Goal: Browse casually: Explore the website without a specific task or goal

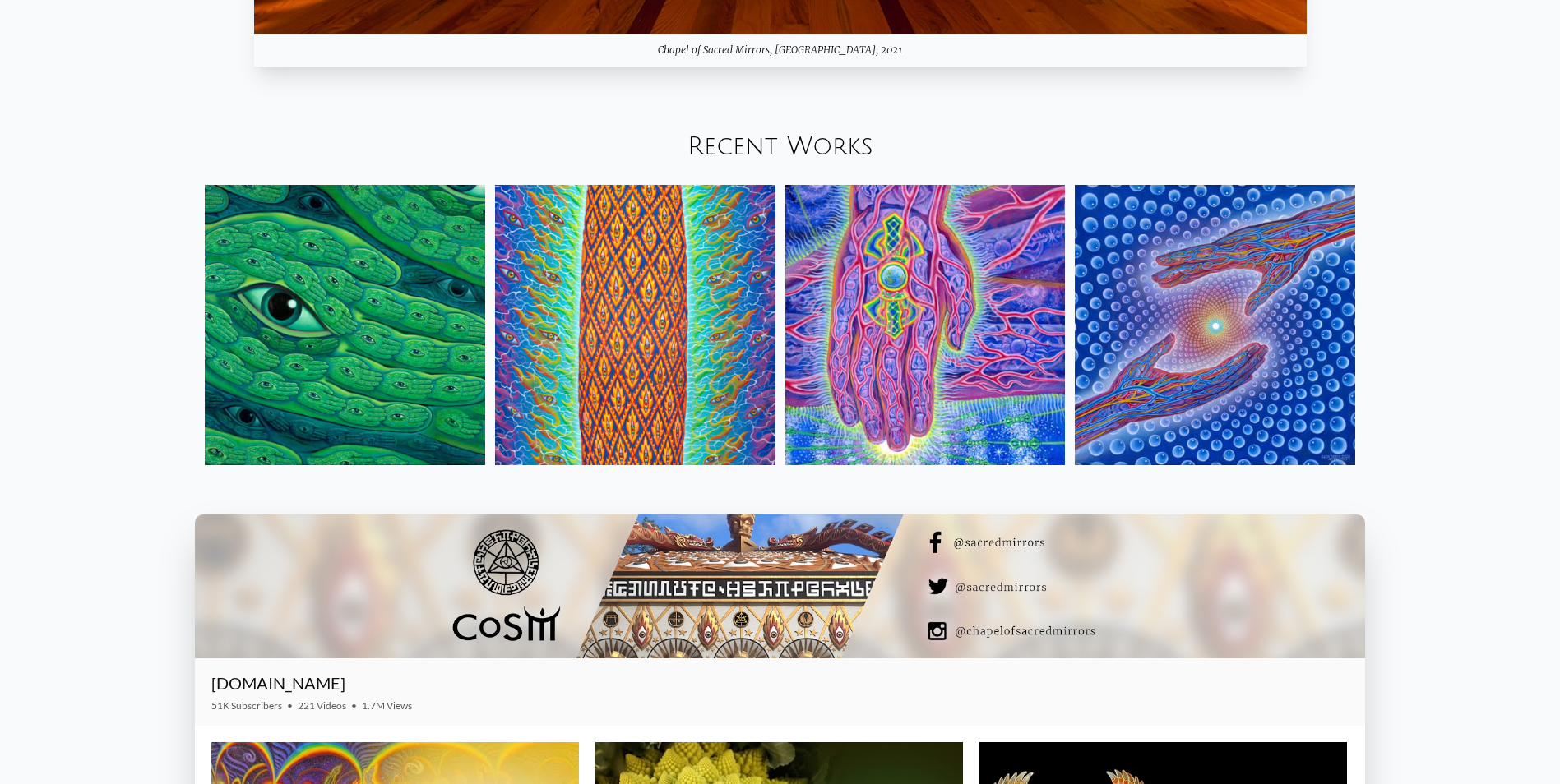
scroll to position [2301, 0]
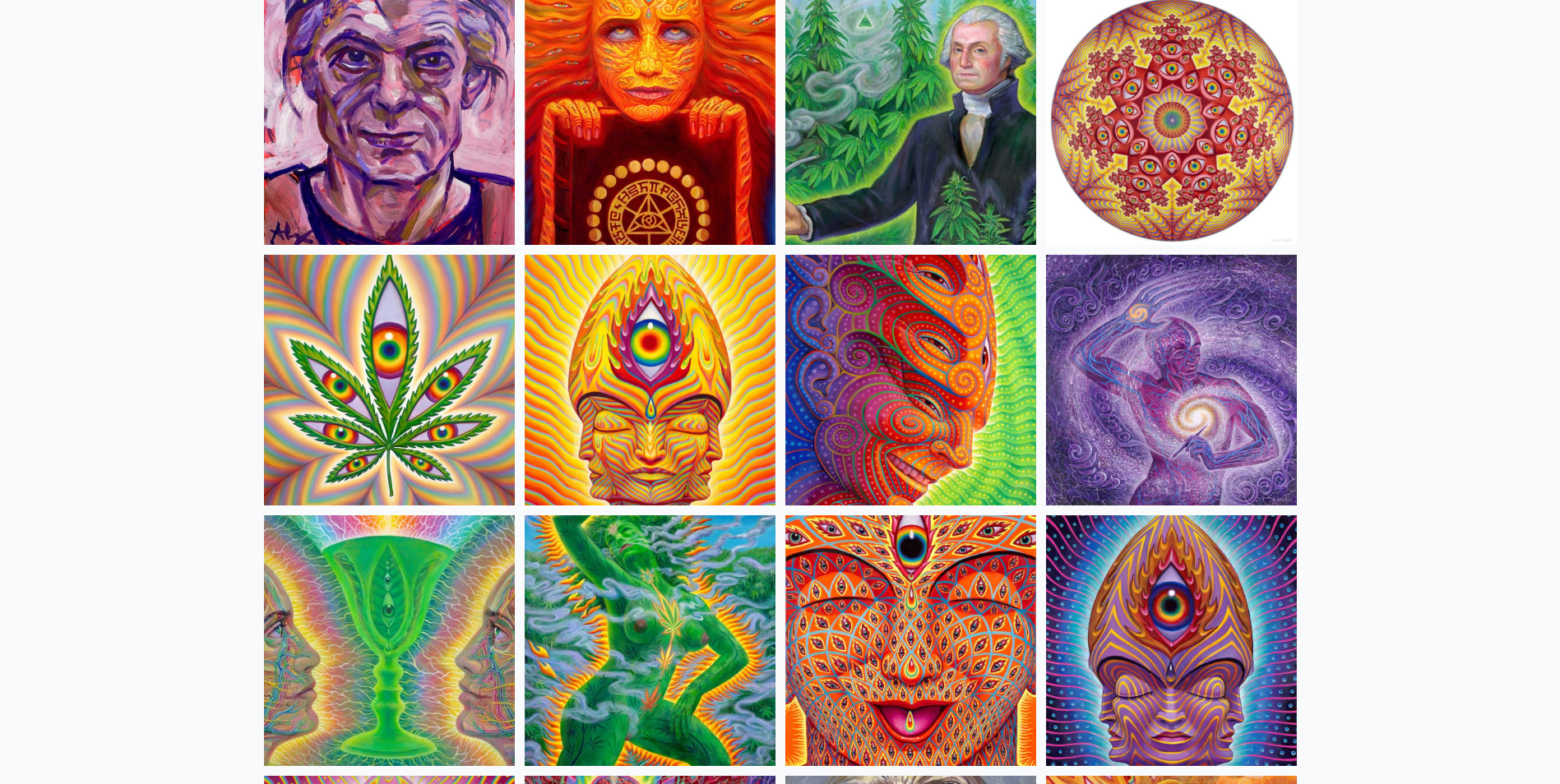
scroll to position [2877, 0]
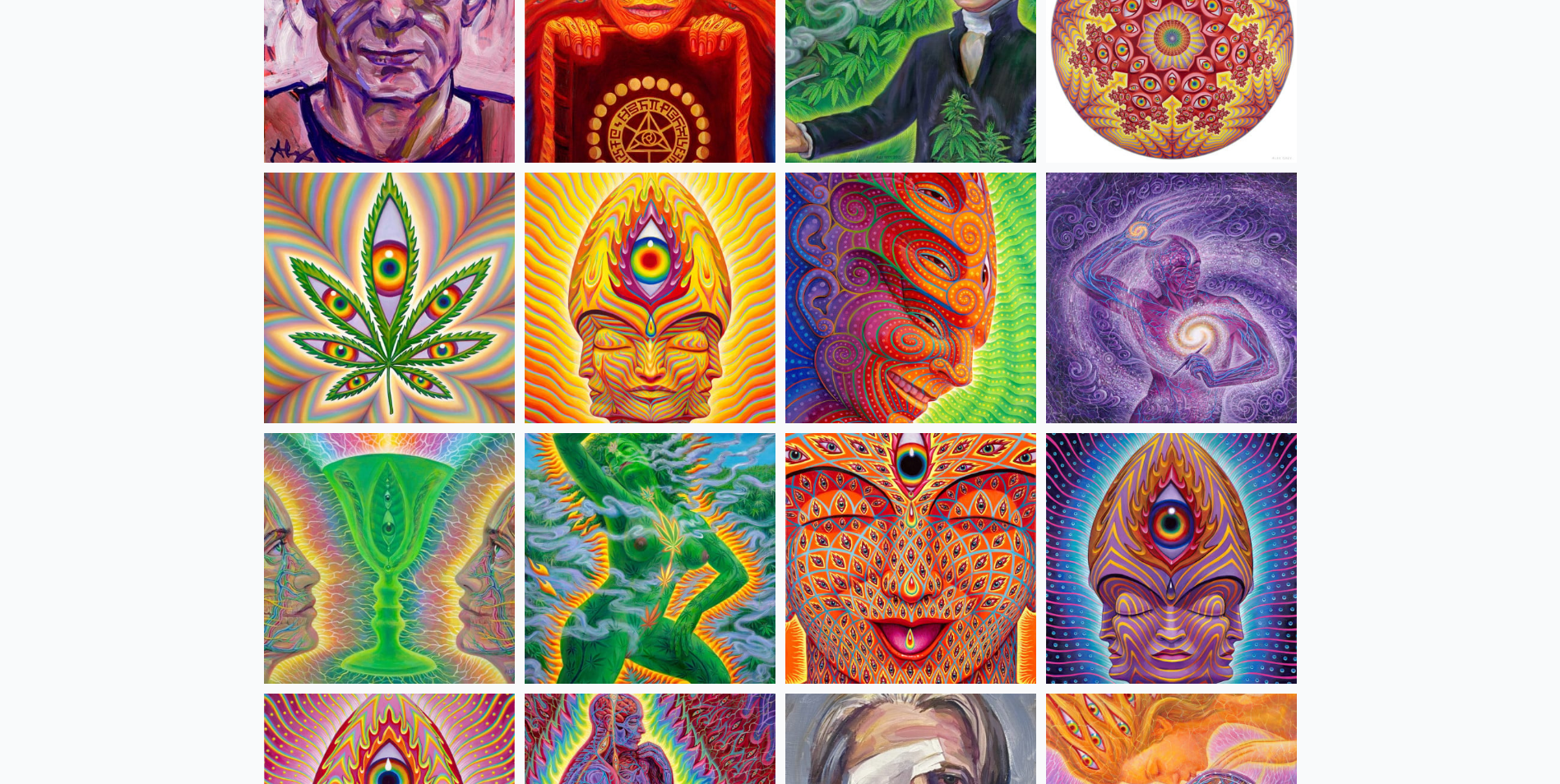
click at [1211, 322] on img at bounding box center [1171, 297] width 251 height 251
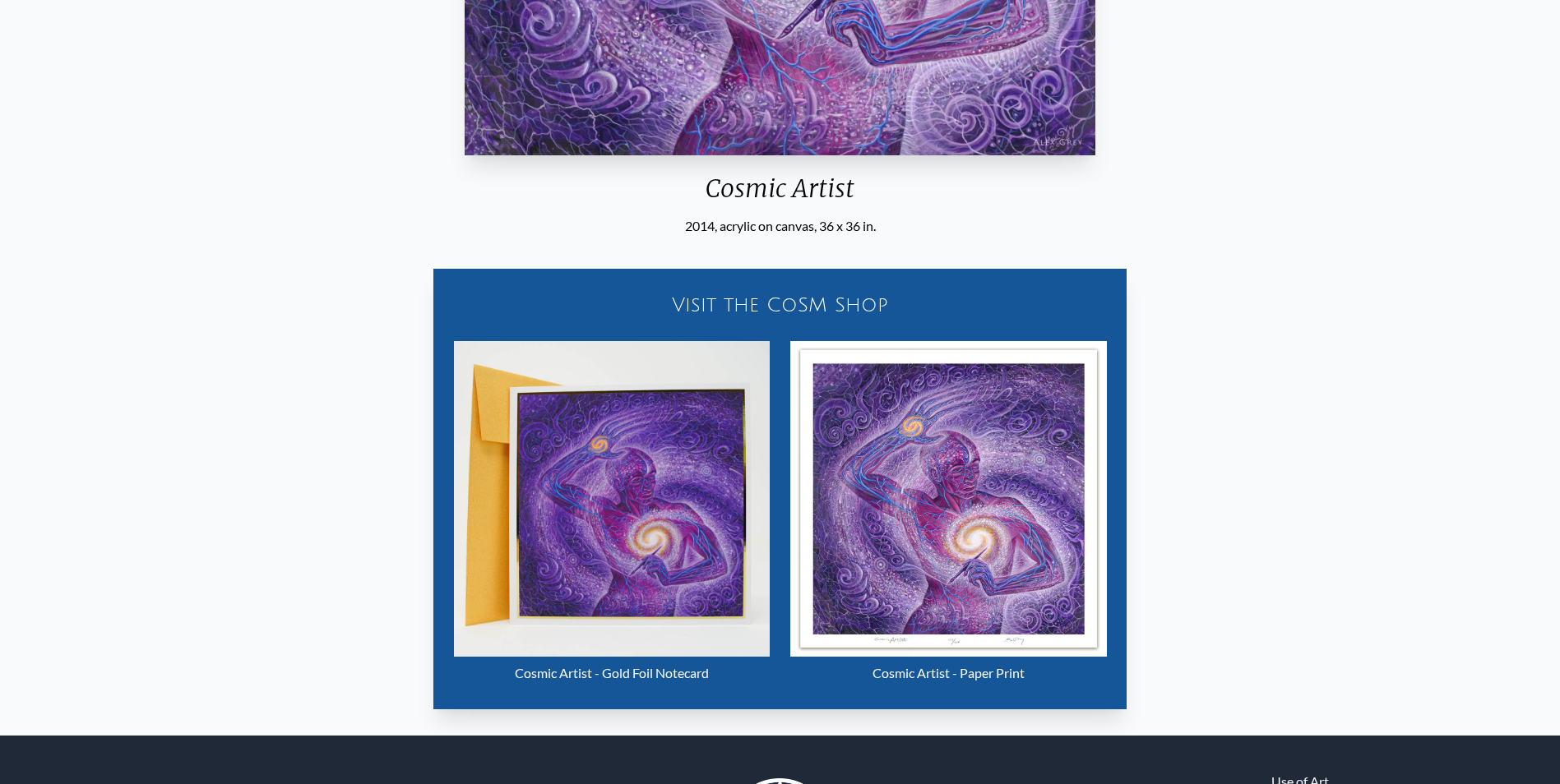
scroll to position [657, 0]
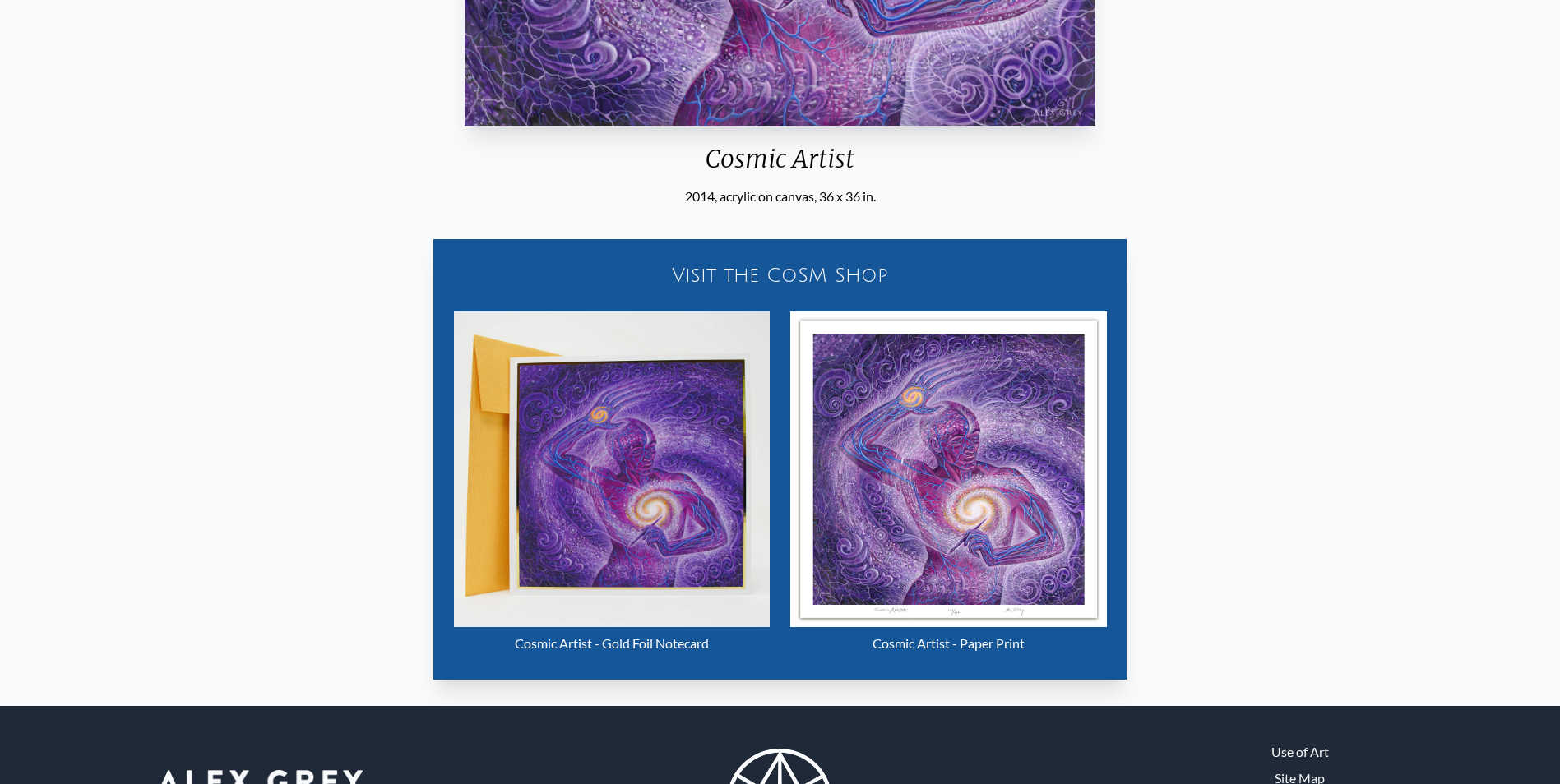
click at [868, 271] on div "Visit the CoSM Shop" at bounding box center [780, 275] width 675 height 53
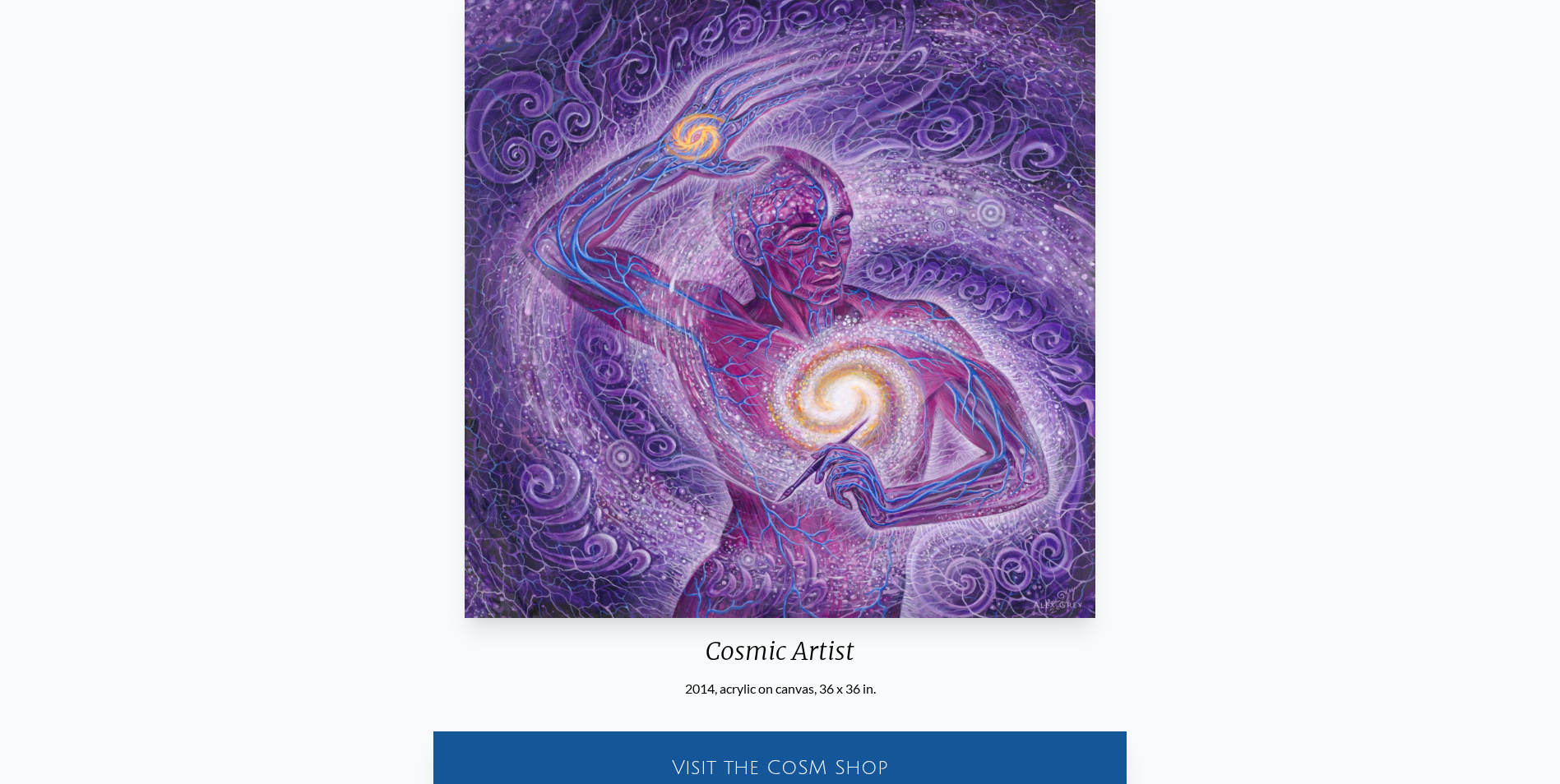
scroll to position [164, 0]
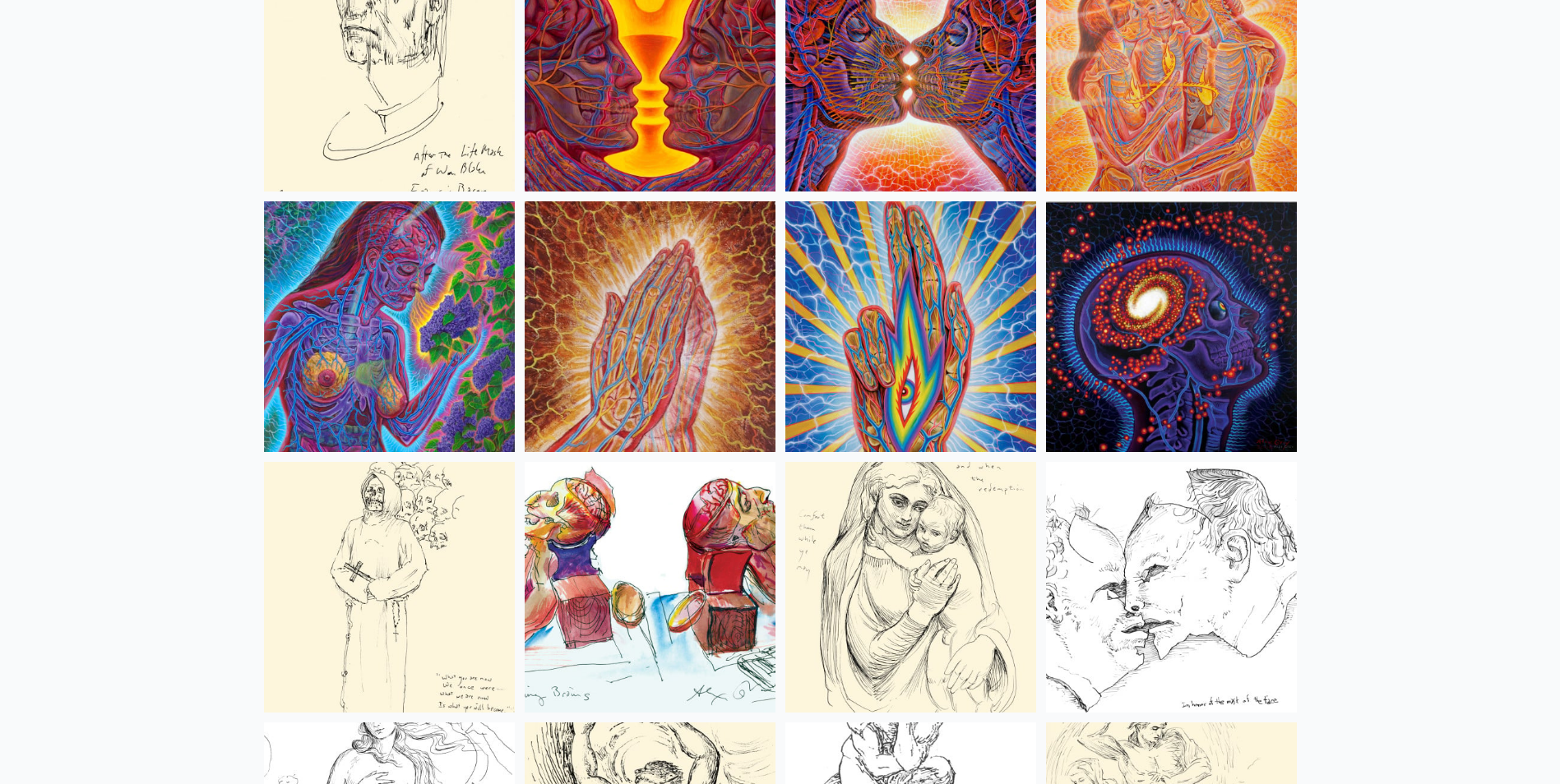
scroll to position [6001, 0]
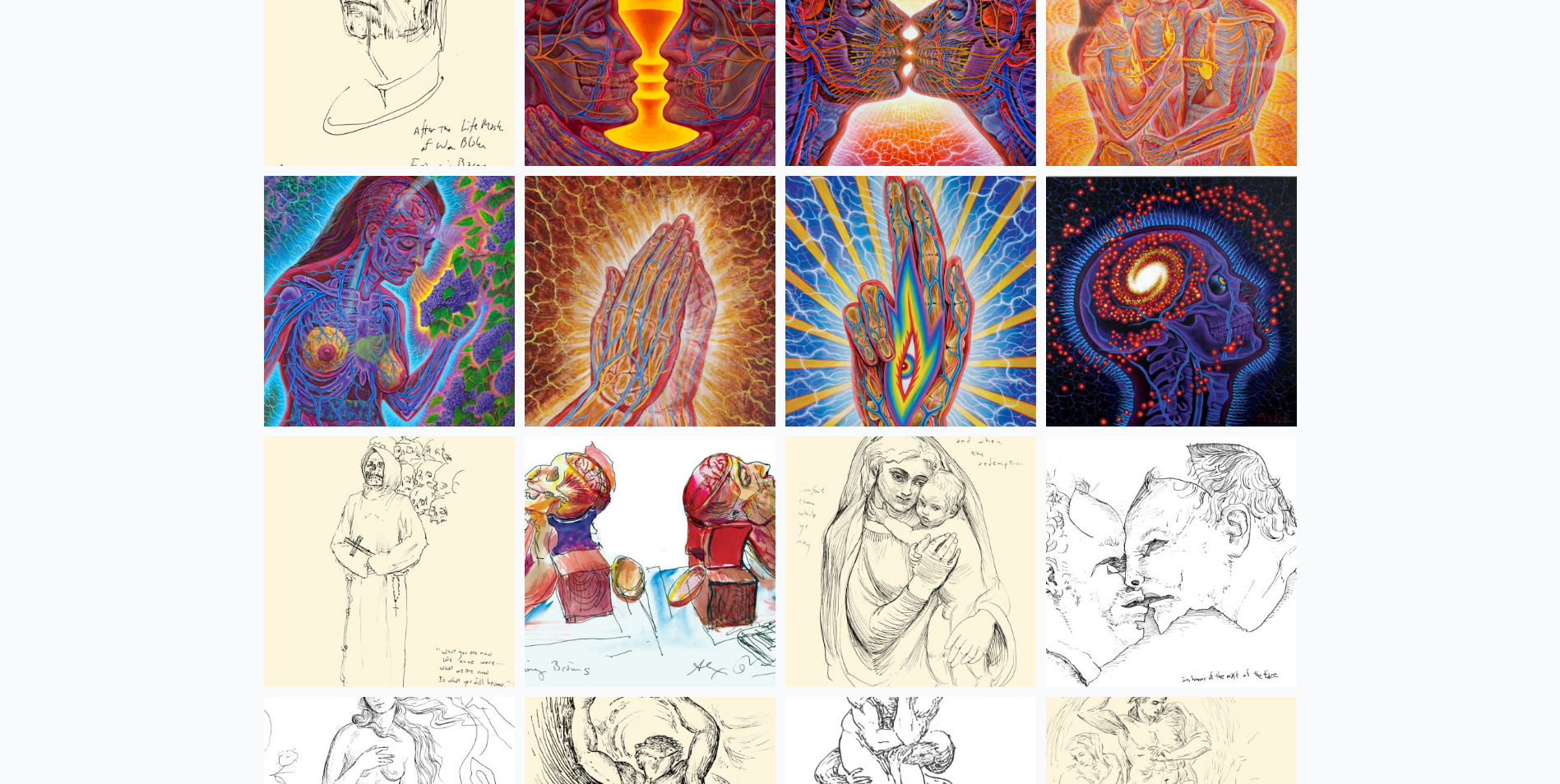
click at [1191, 321] on img at bounding box center [1171, 301] width 251 height 251
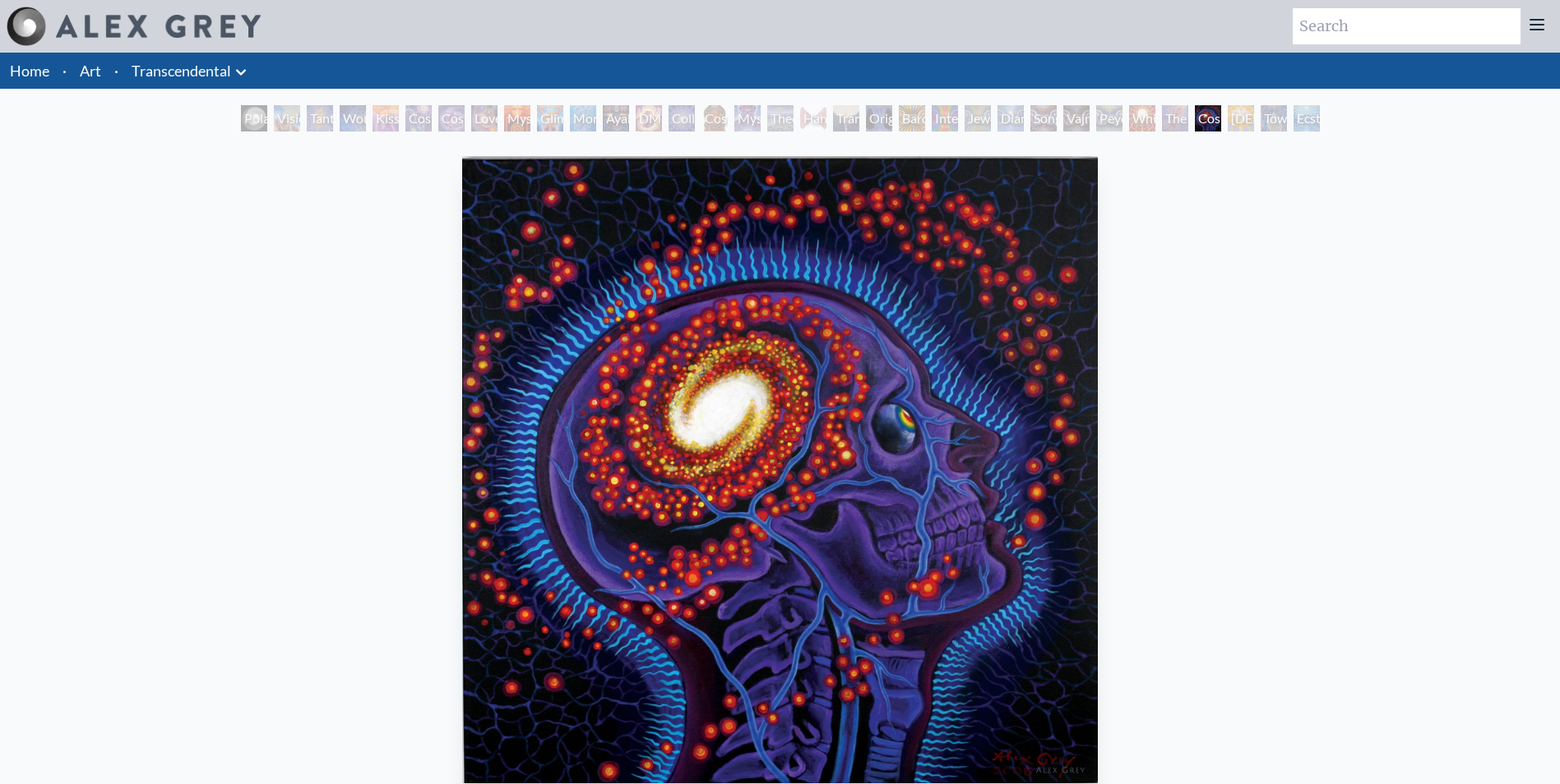
scroll to position [82, 0]
